Goal: Task Accomplishment & Management: Use online tool/utility

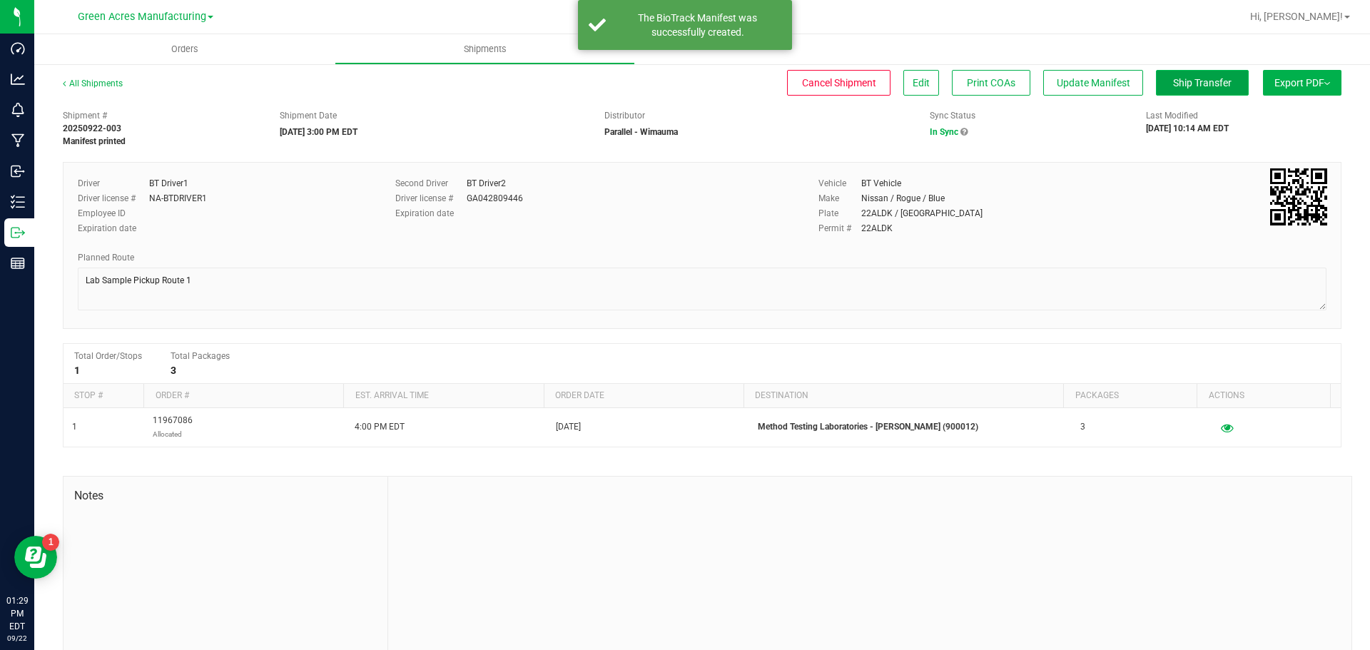
click at [1173, 78] on span "Ship Transfer" at bounding box center [1202, 82] width 59 height 11
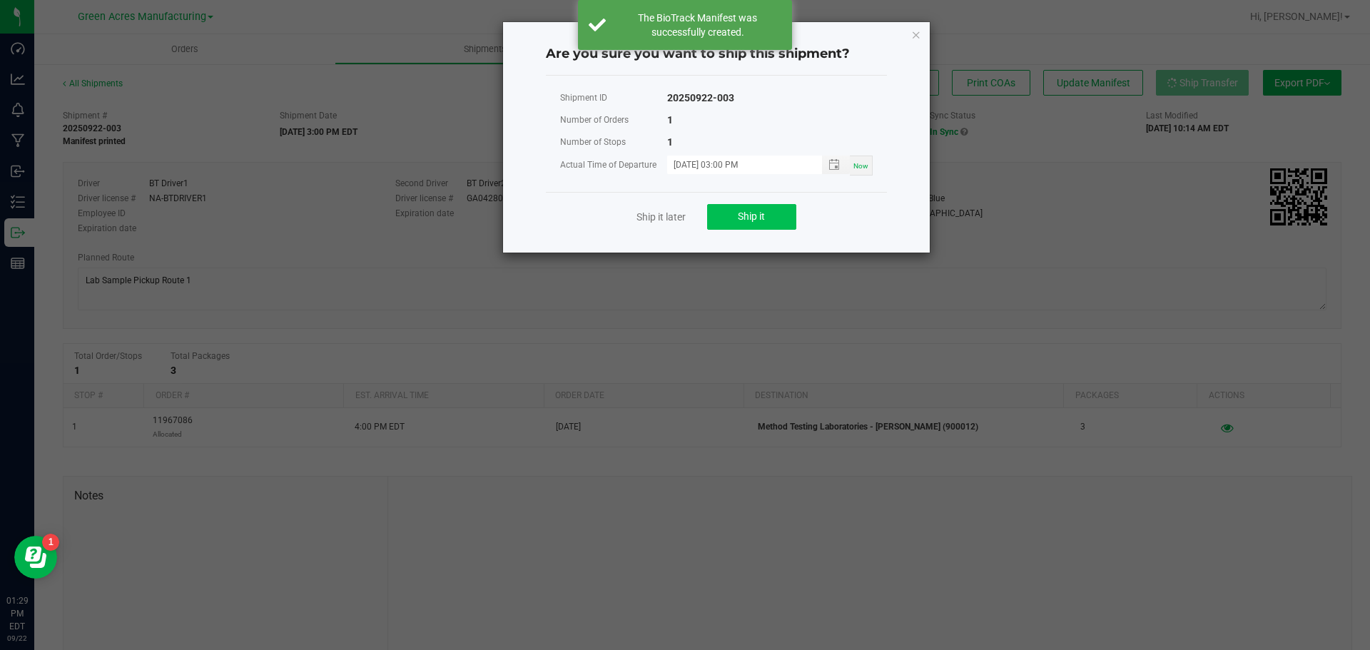
click at [737, 218] on button "Ship it" at bounding box center [751, 217] width 89 height 26
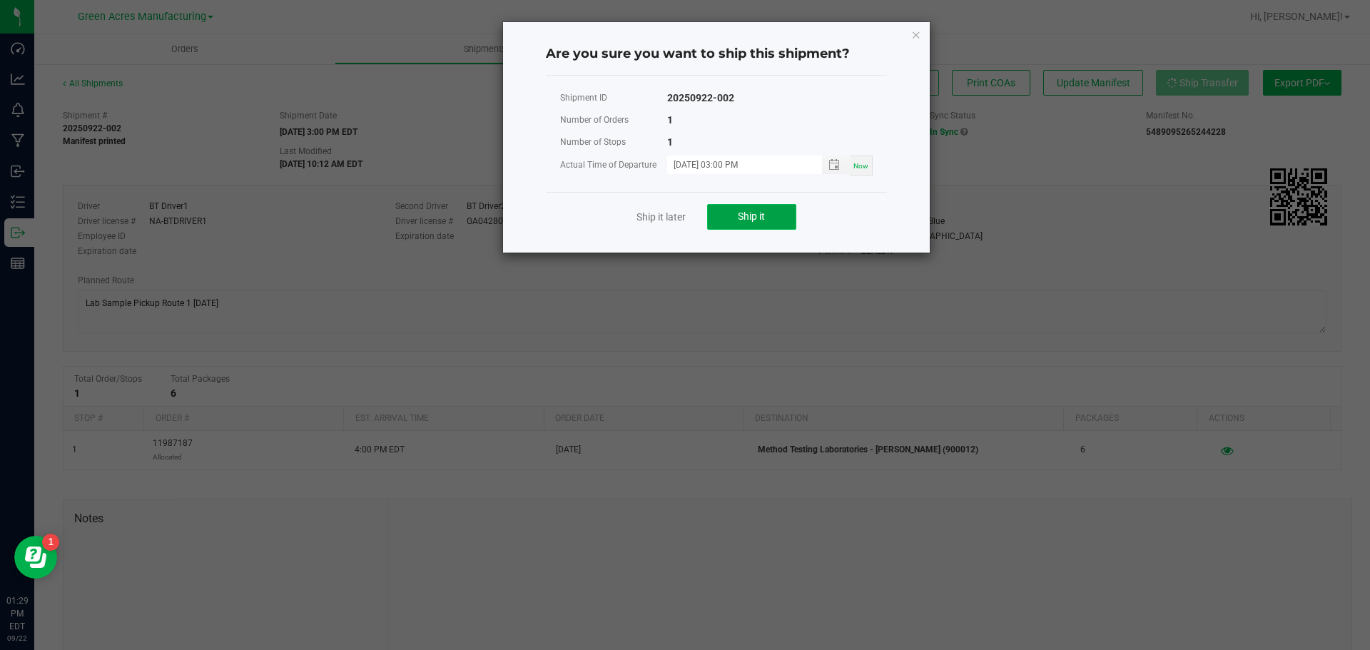
click at [752, 207] on button "Ship it" at bounding box center [751, 217] width 89 height 26
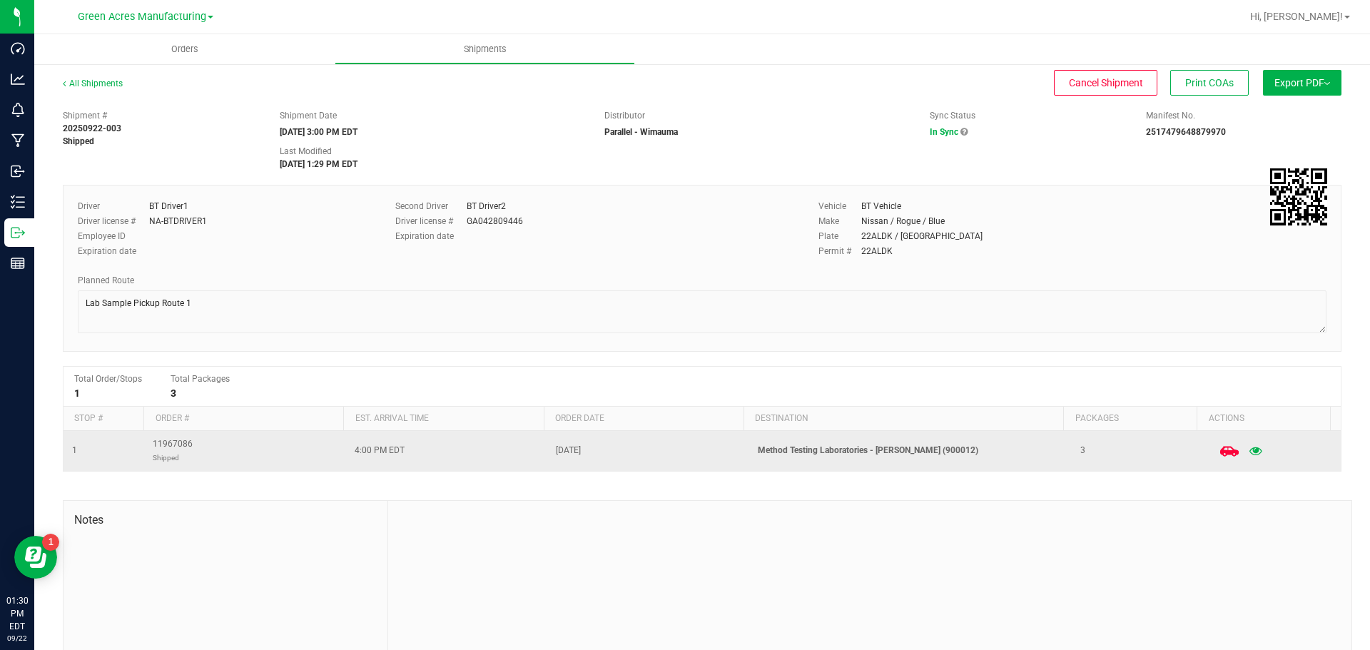
click at [1219, 449] on icon at bounding box center [1228, 451] width 19 height 19
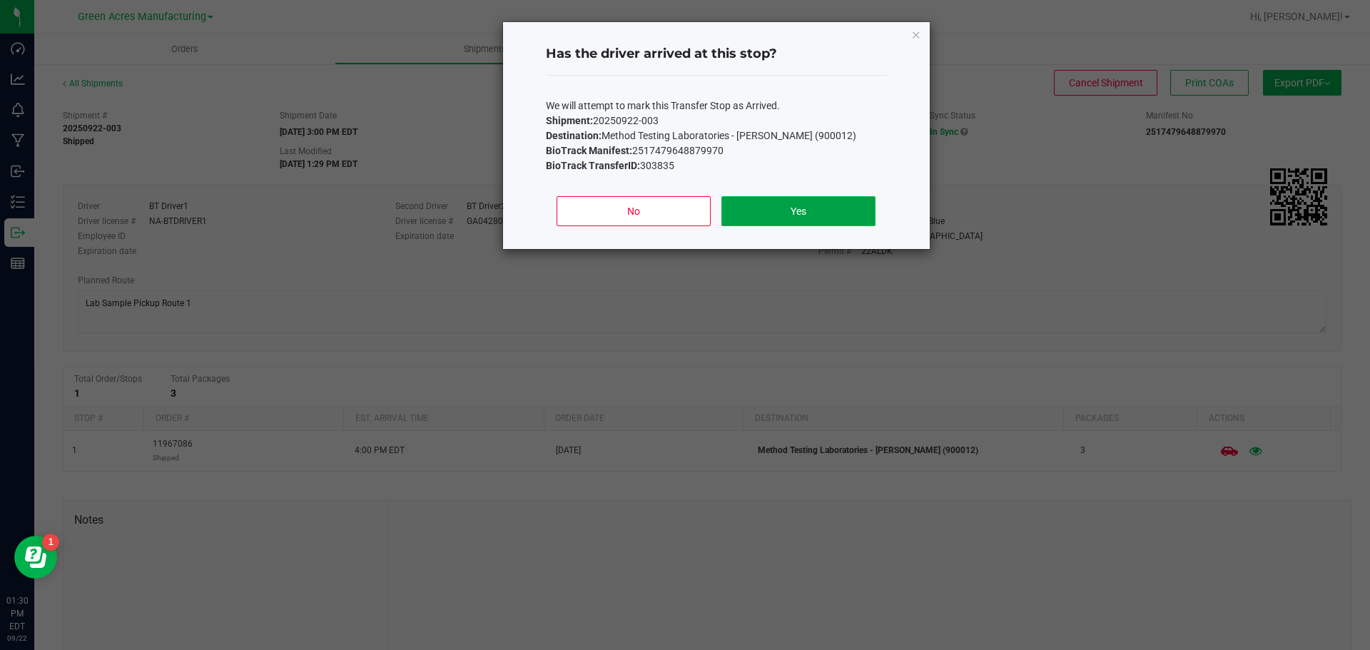
click at [834, 209] on button "Yes" at bounding box center [797, 211] width 153 height 30
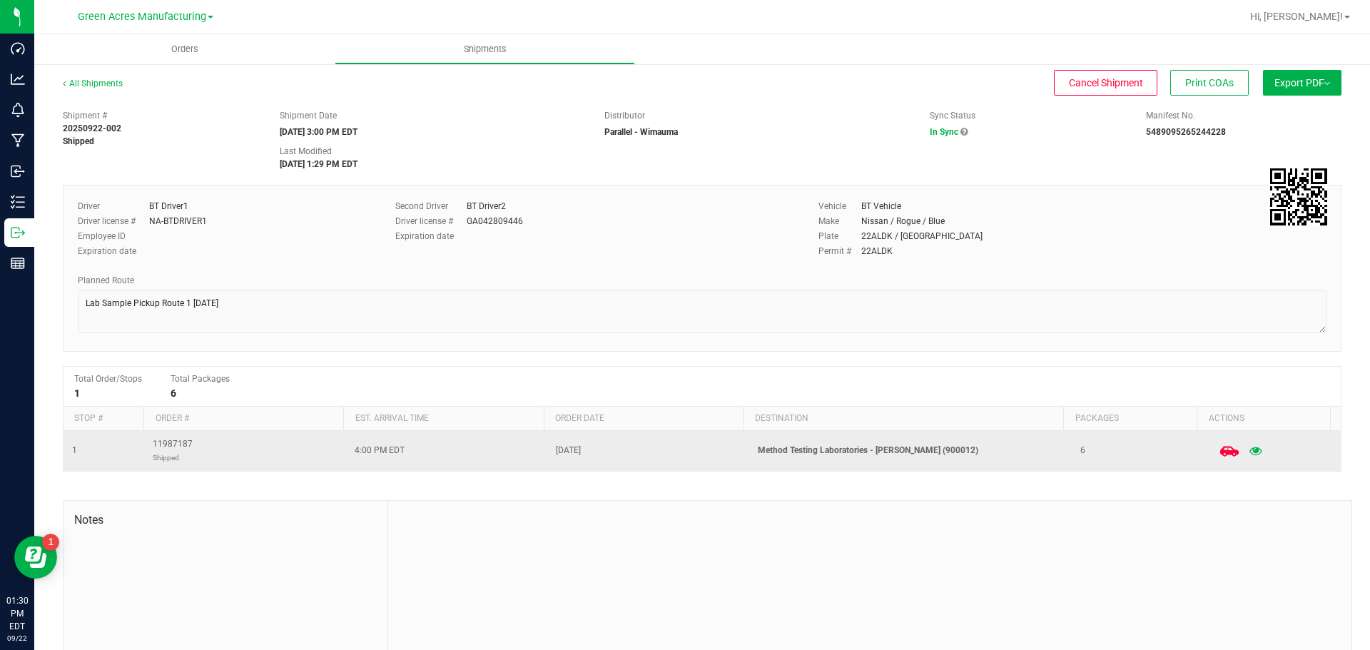
click at [1214, 457] on span at bounding box center [1229, 450] width 31 height 31
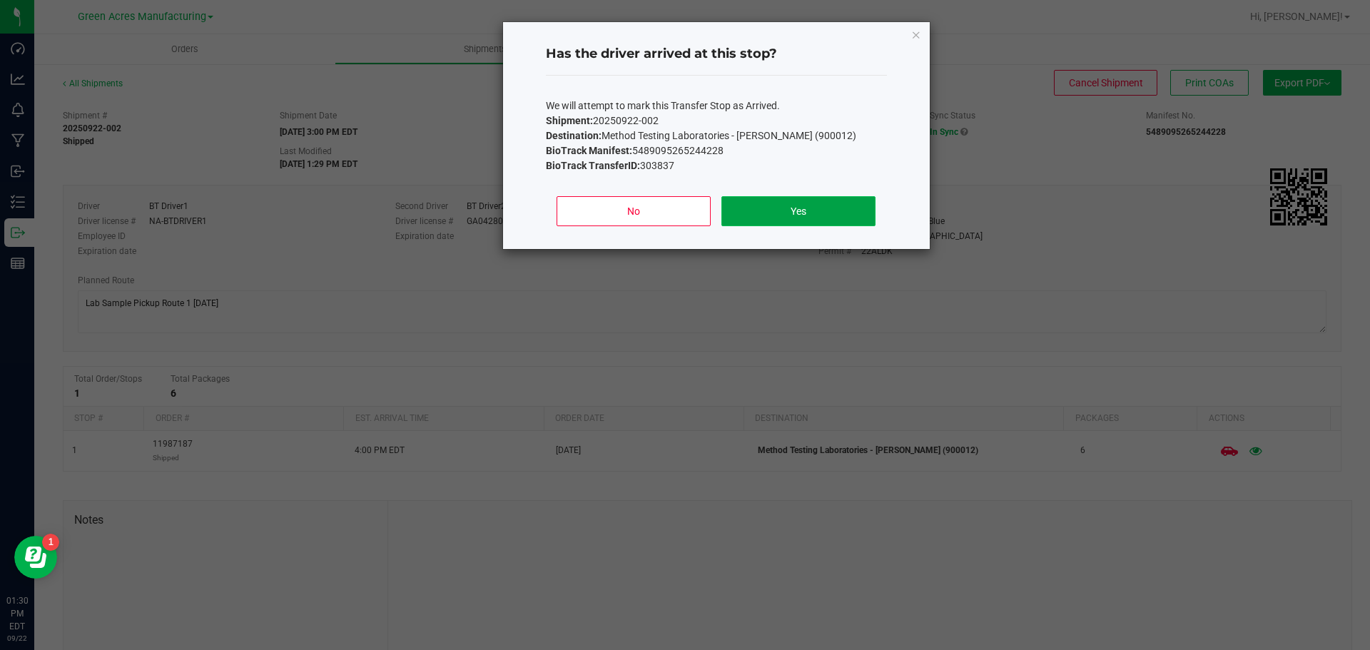
click at [788, 196] on button "Yes" at bounding box center [797, 211] width 153 height 30
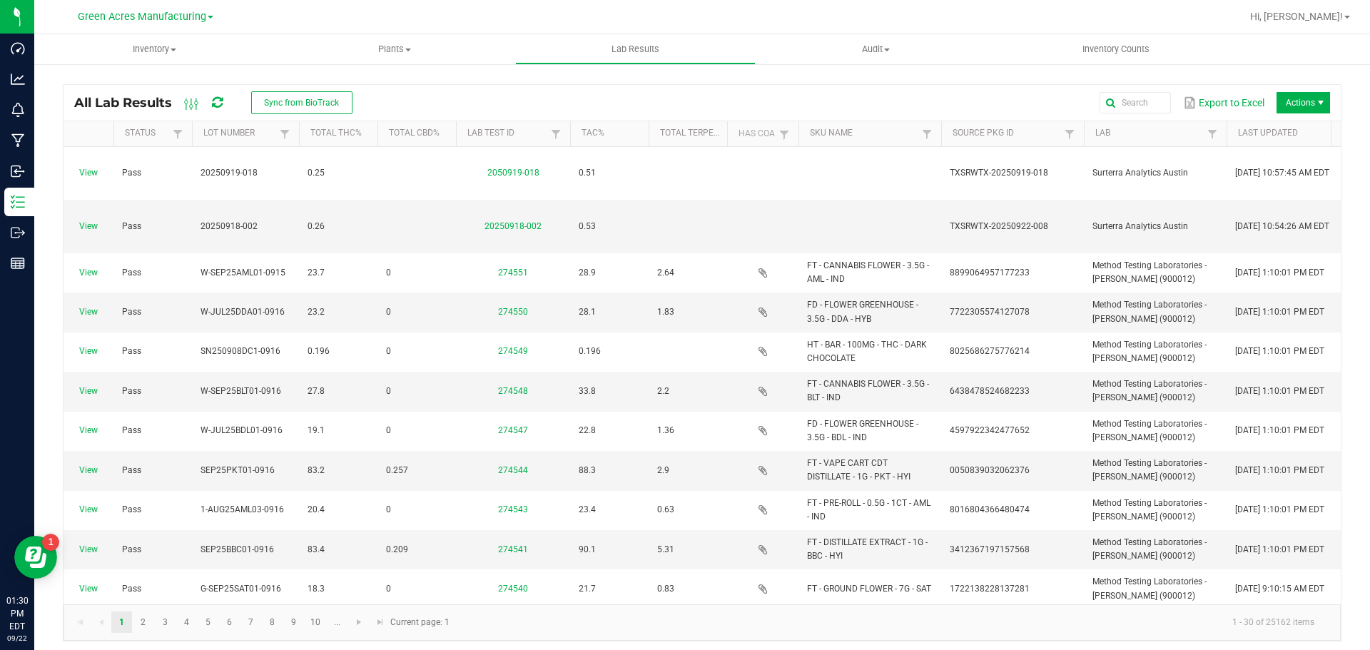
click at [211, 101] on div "All Lab Results Sync from BioTrack" at bounding box center [218, 103] width 289 height 24
click at [215, 102] on icon at bounding box center [217, 102] width 11 height 13
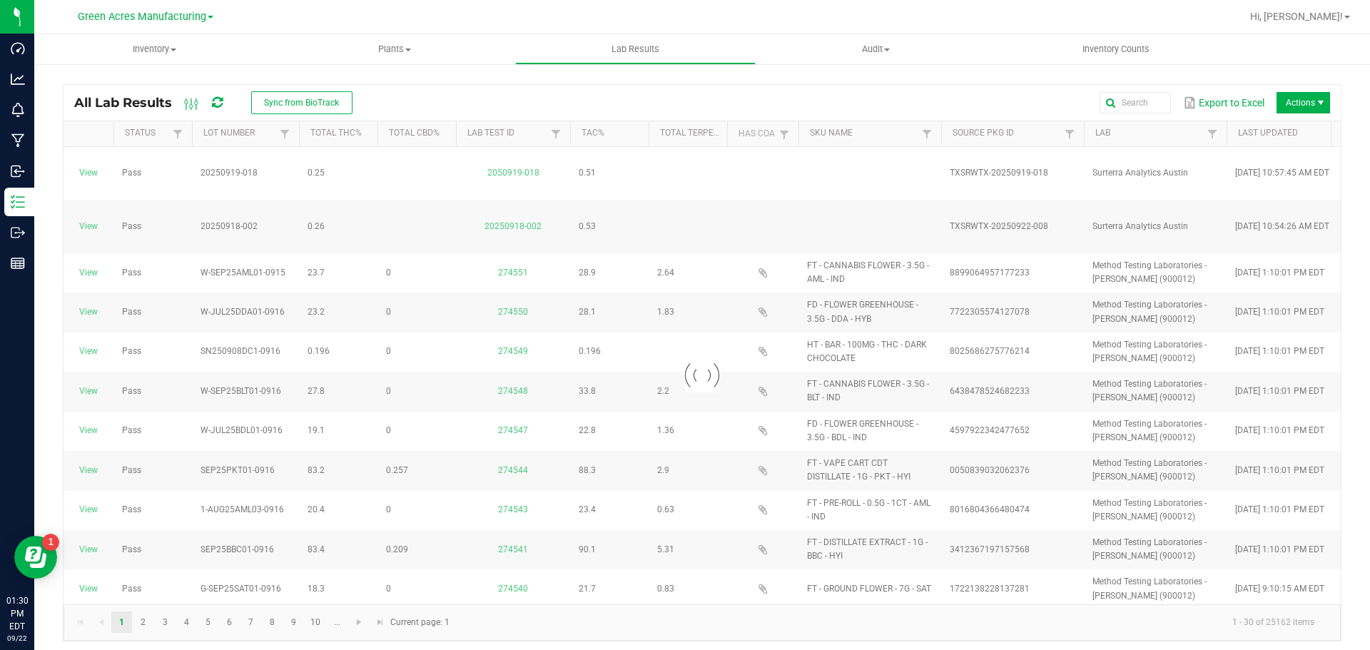
click at [222, 105] on icon at bounding box center [217, 102] width 11 height 13
